Goal: Check status: Check status

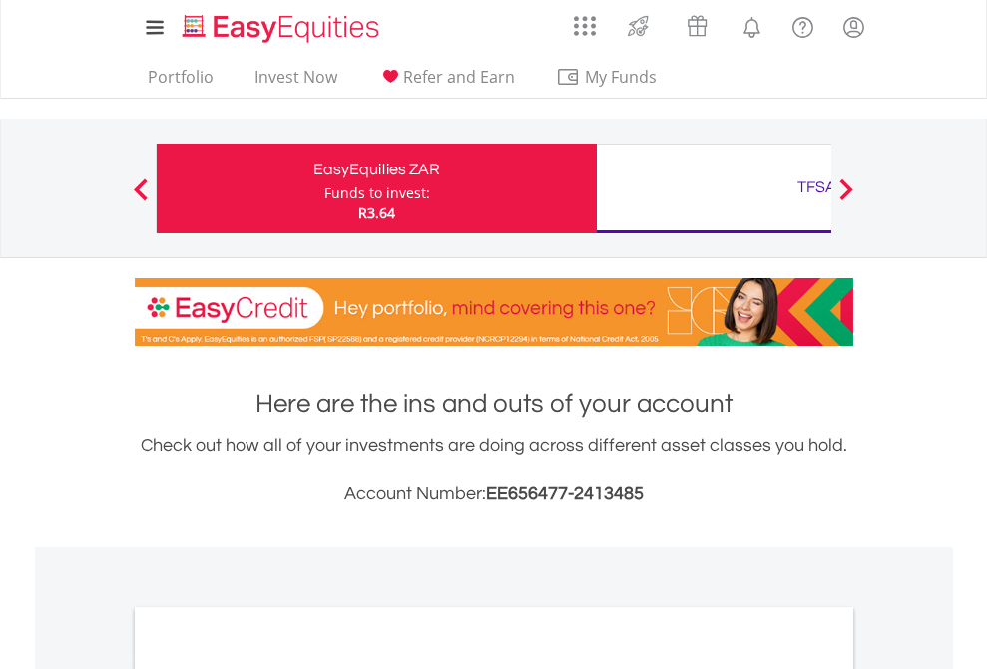
click at [324, 189] on div "Funds to invest:" at bounding box center [377, 194] width 106 height 20
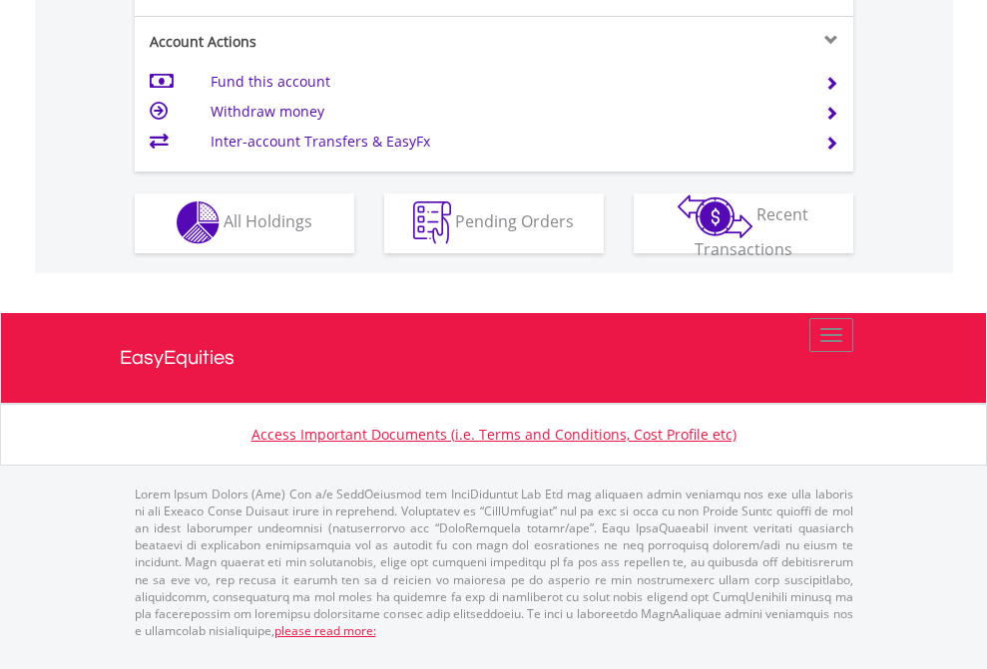
scroll to position [1865, 0]
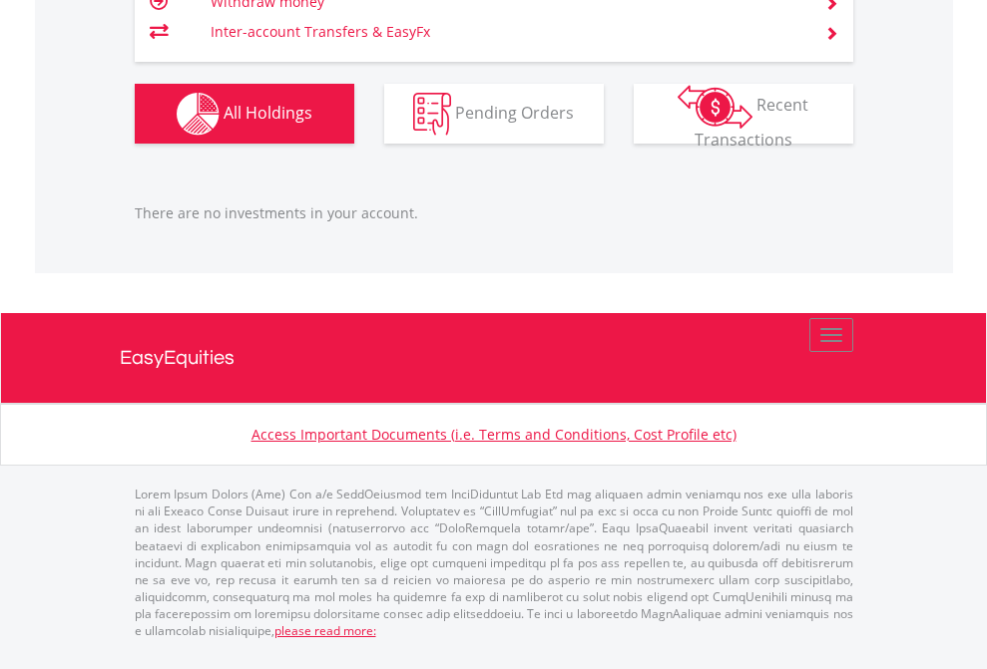
scroll to position [192, 313]
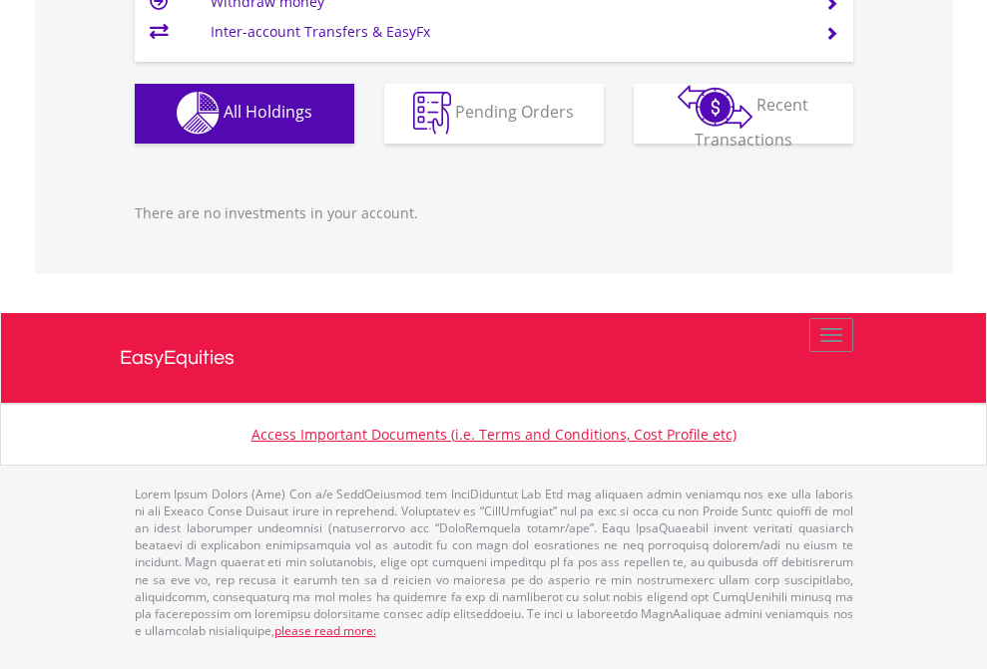
scroll to position [192, 313]
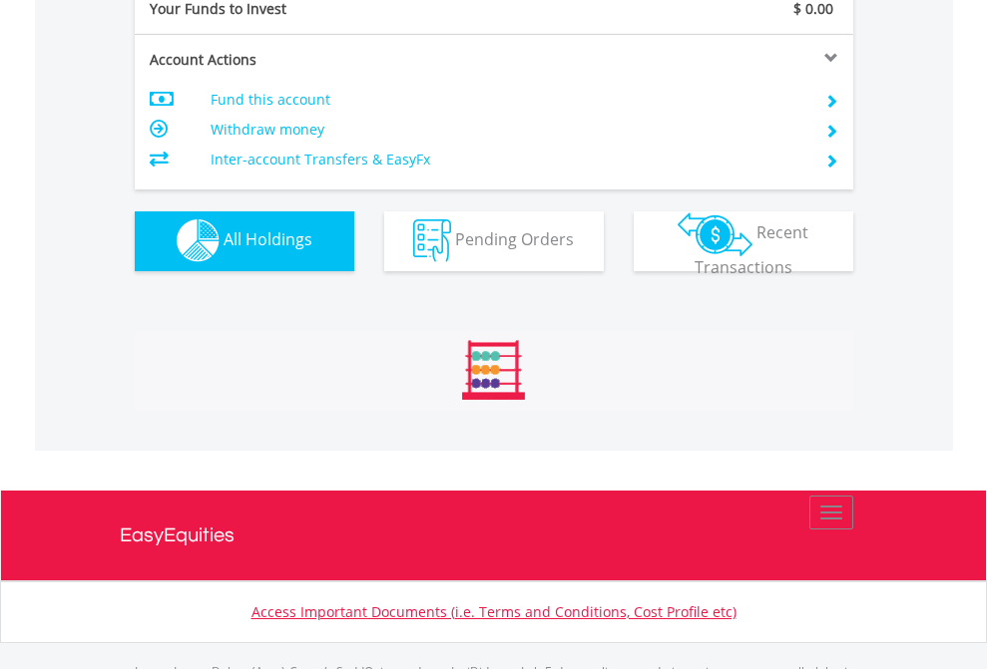
scroll to position [1975, 0]
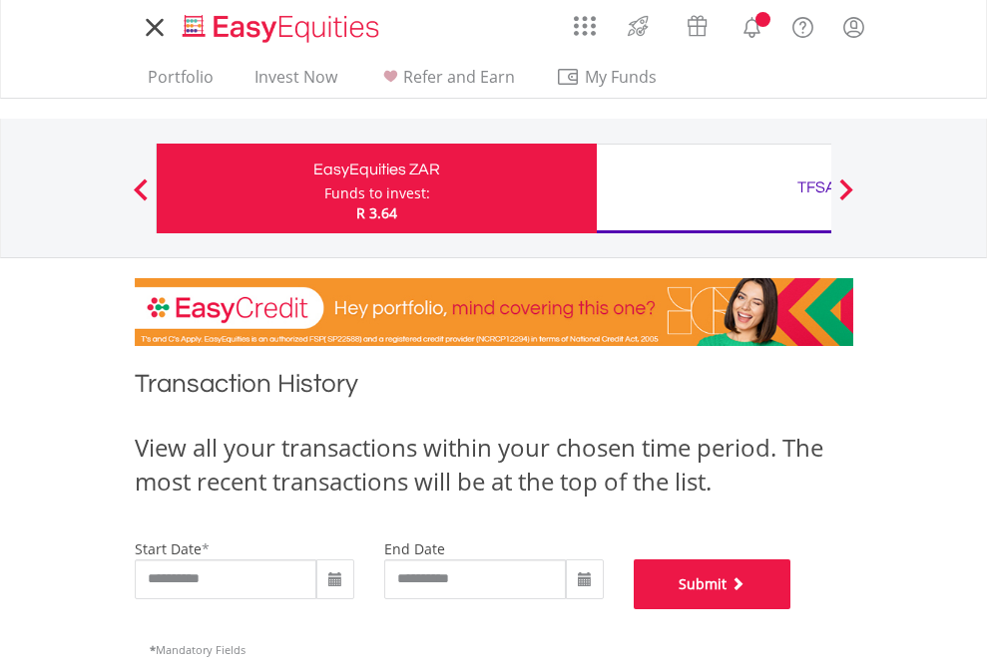
click at [791, 610] on button "Submit" at bounding box center [712, 585] width 158 height 50
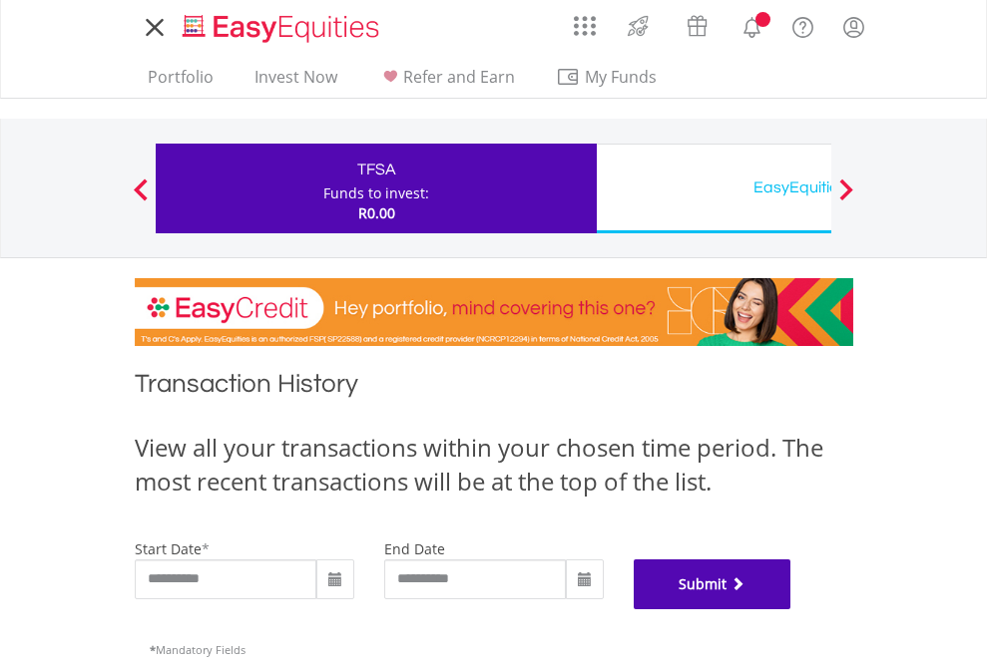
click at [791, 610] on button "Submit" at bounding box center [712, 585] width 158 height 50
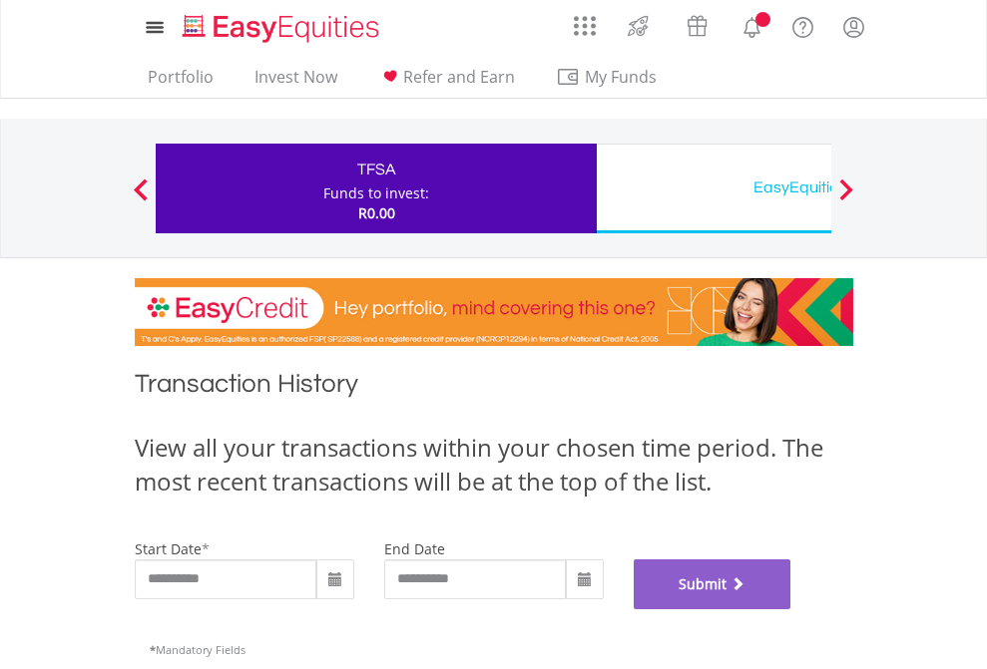
scroll to position [809, 0]
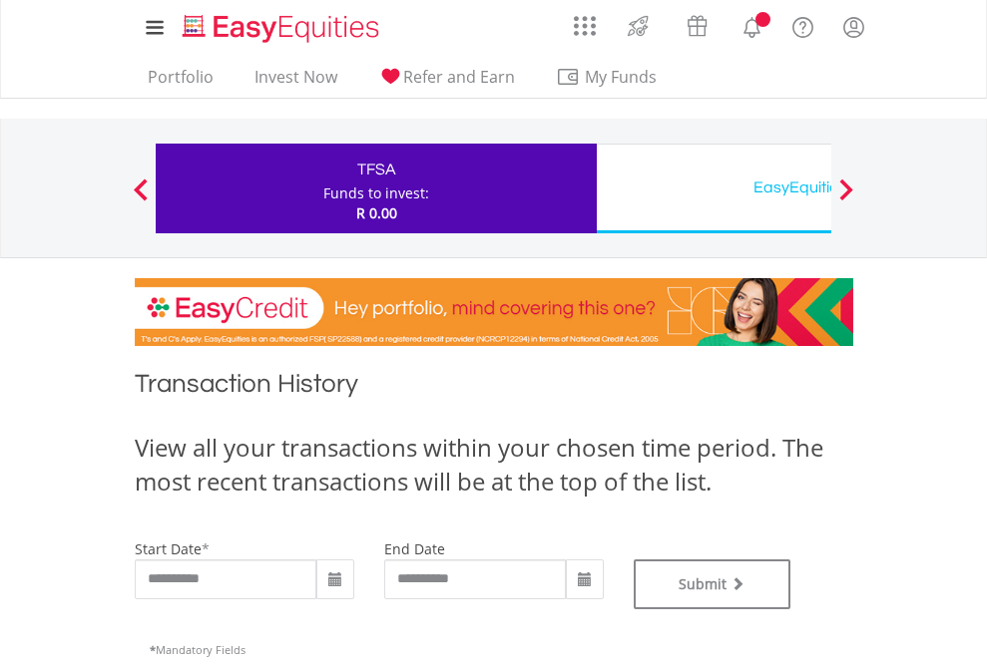
click at [713, 189] on div "EasyEquities USD" at bounding box center [817, 188] width 416 height 28
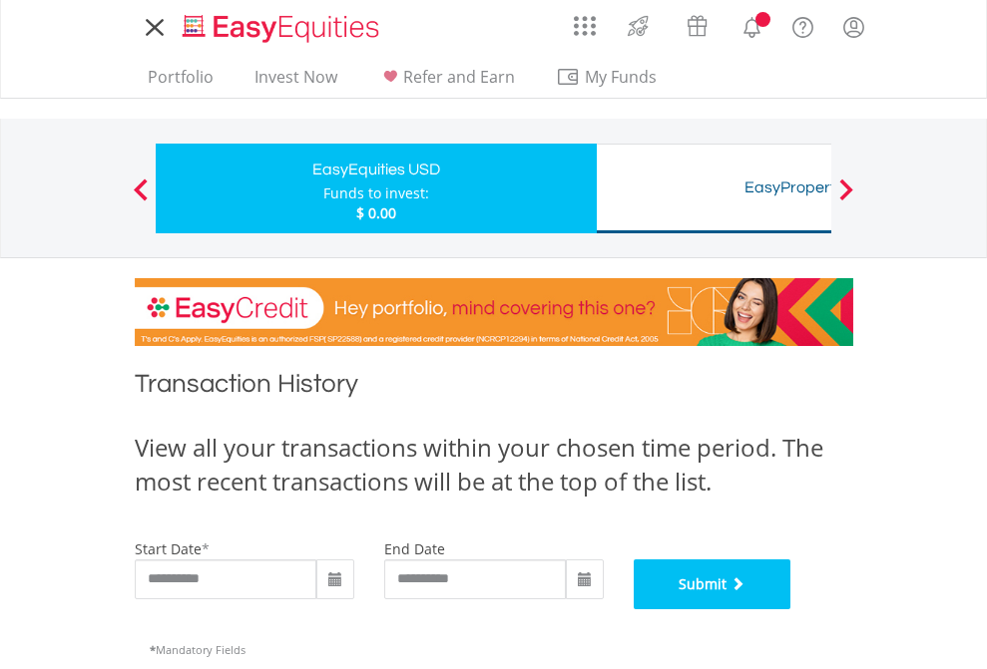
click at [791, 610] on button "Submit" at bounding box center [712, 585] width 158 height 50
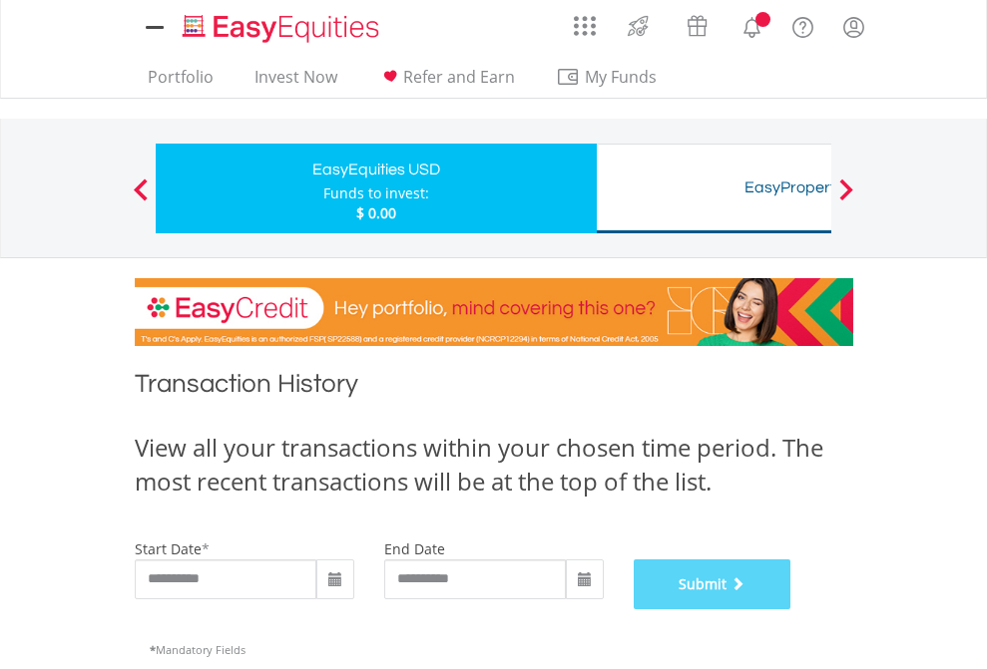
scroll to position [809, 0]
